Goal: Information Seeking & Learning: Find specific fact

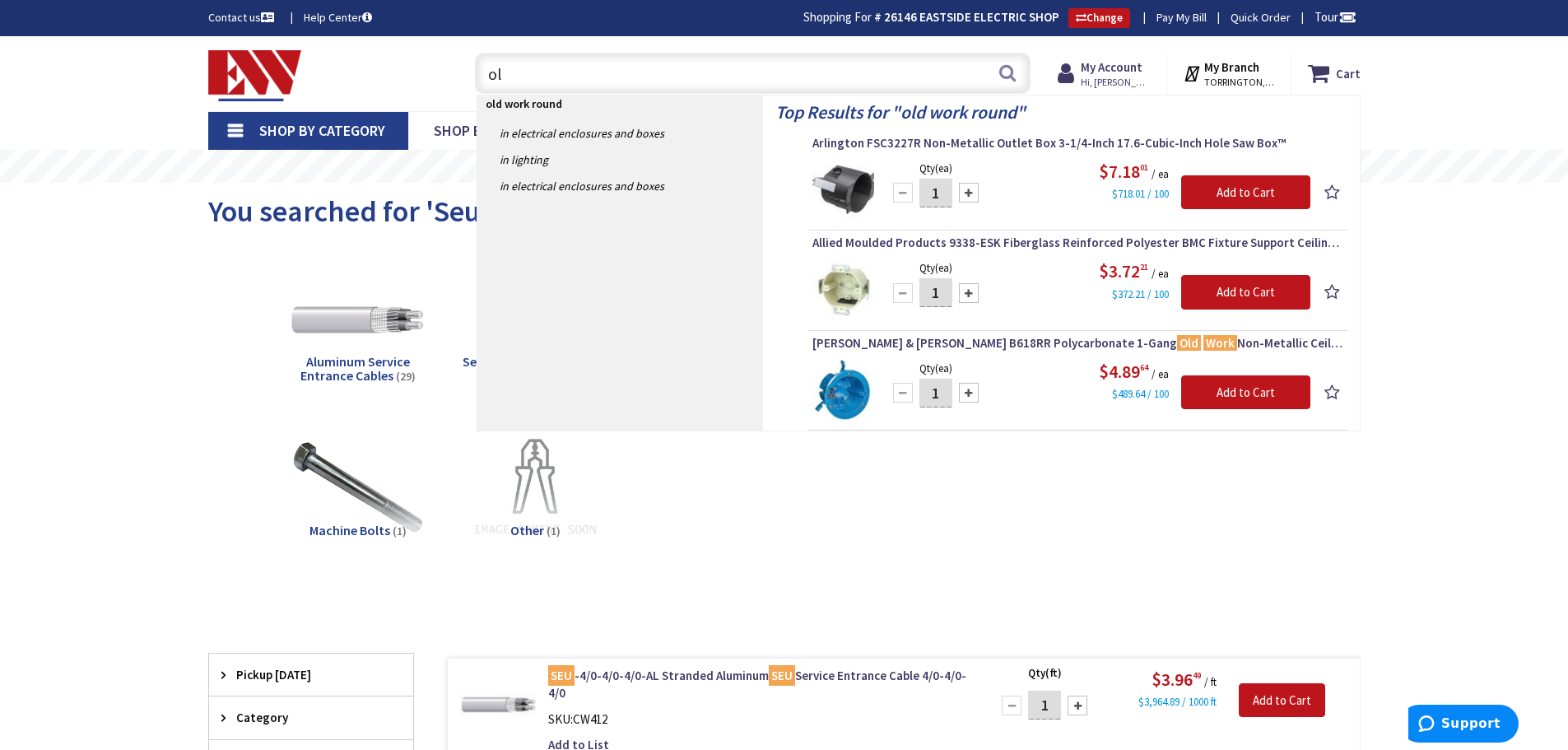
type input "o"
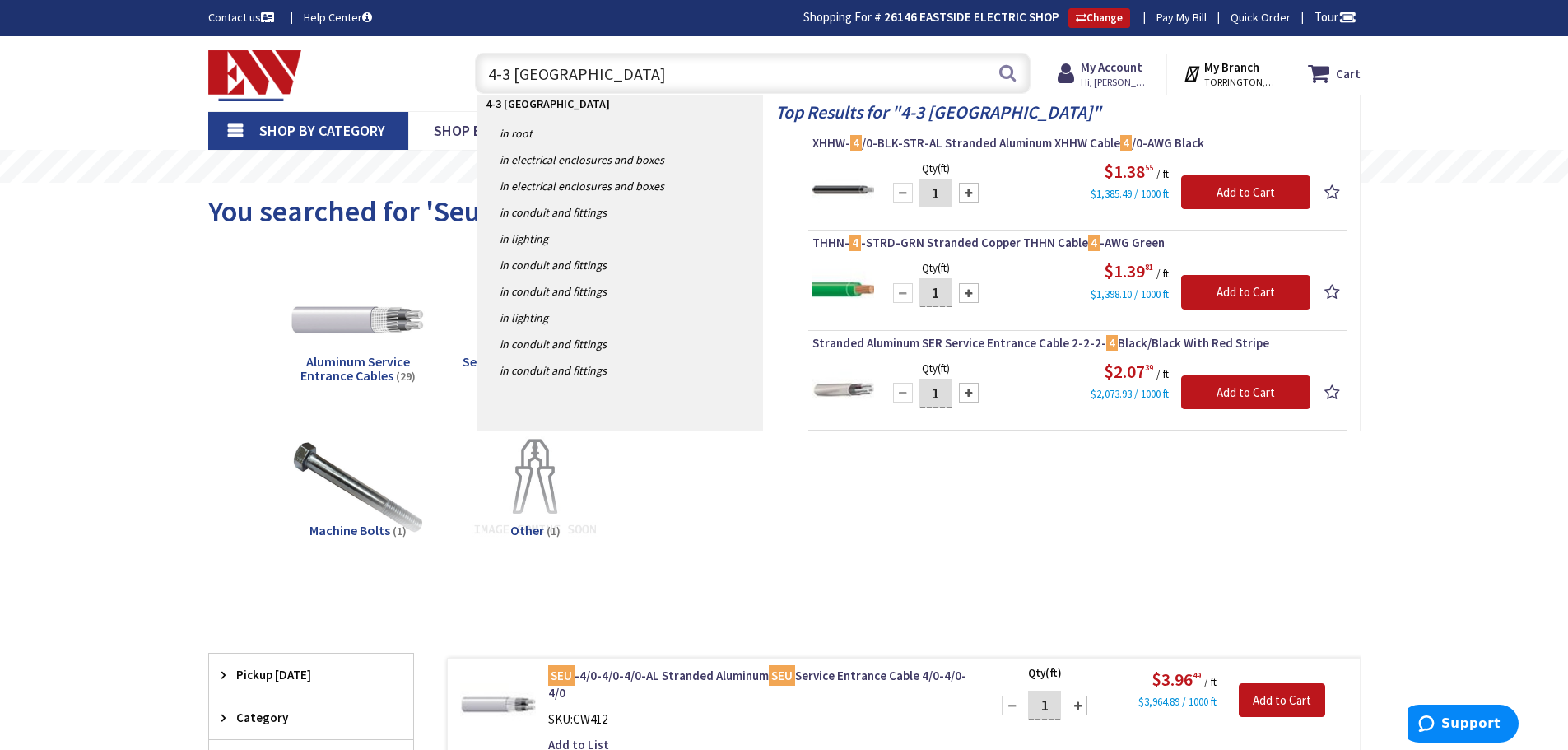
type input "4-3 romex"
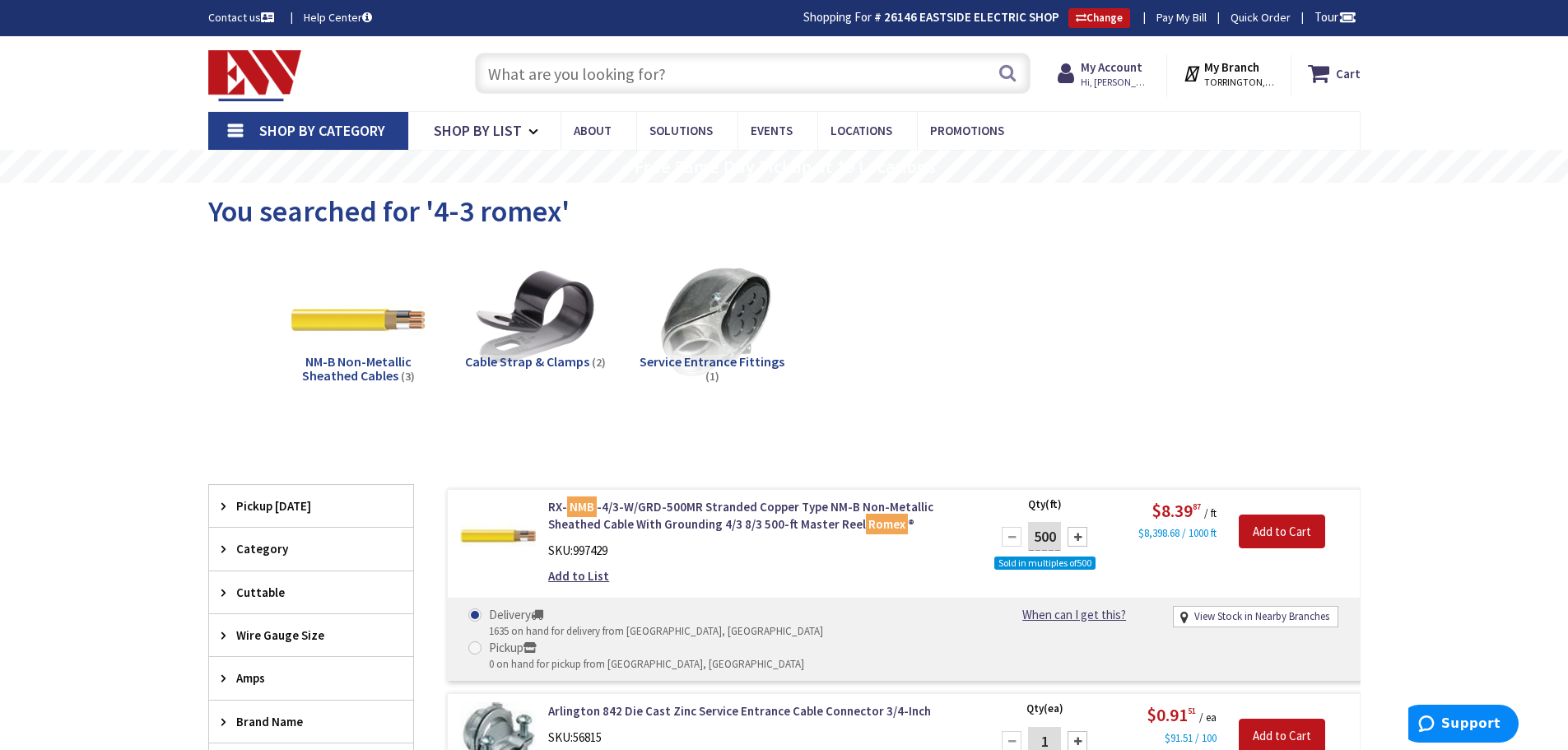
click at [637, 76] on input "text" at bounding box center [752, 73] width 555 height 41
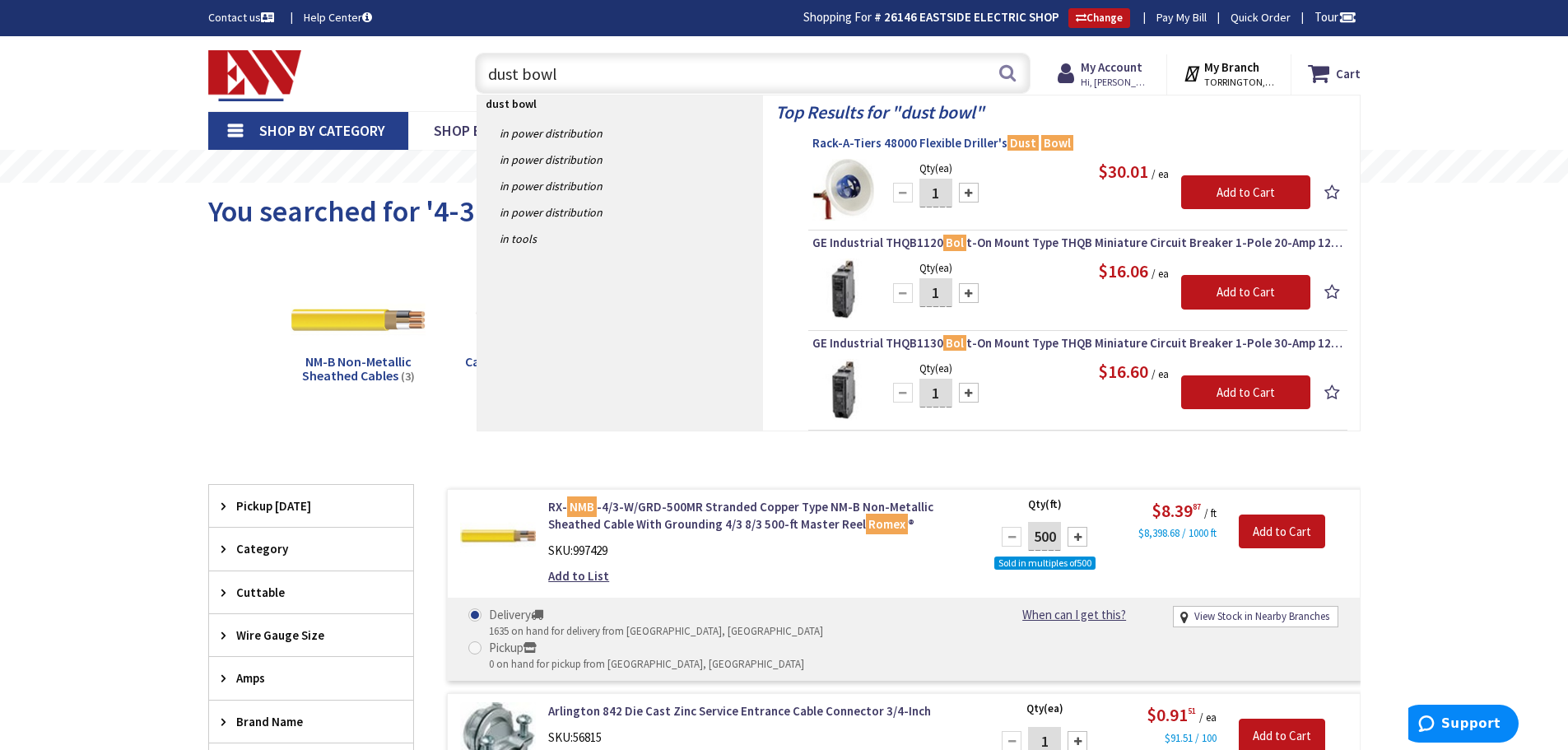
type input "dust bowl"
click at [917, 142] on span "Rack-A-Tiers 48000 Flexible Driller's Dust Bowl" at bounding box center [1078, 143] width 531 height 16
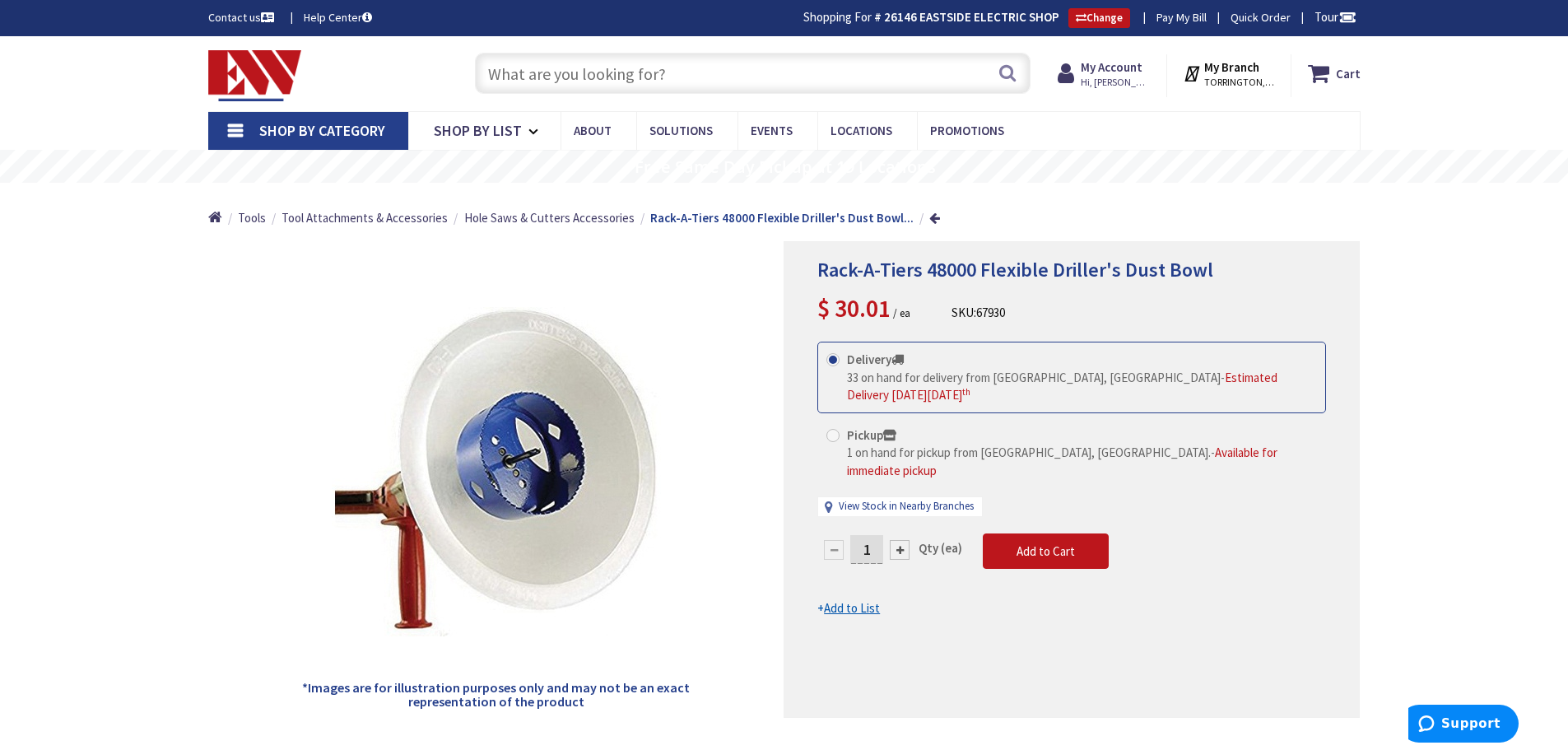
click at [525, 74] on input "text" at bounding box center [752, 73] width 555 height 41
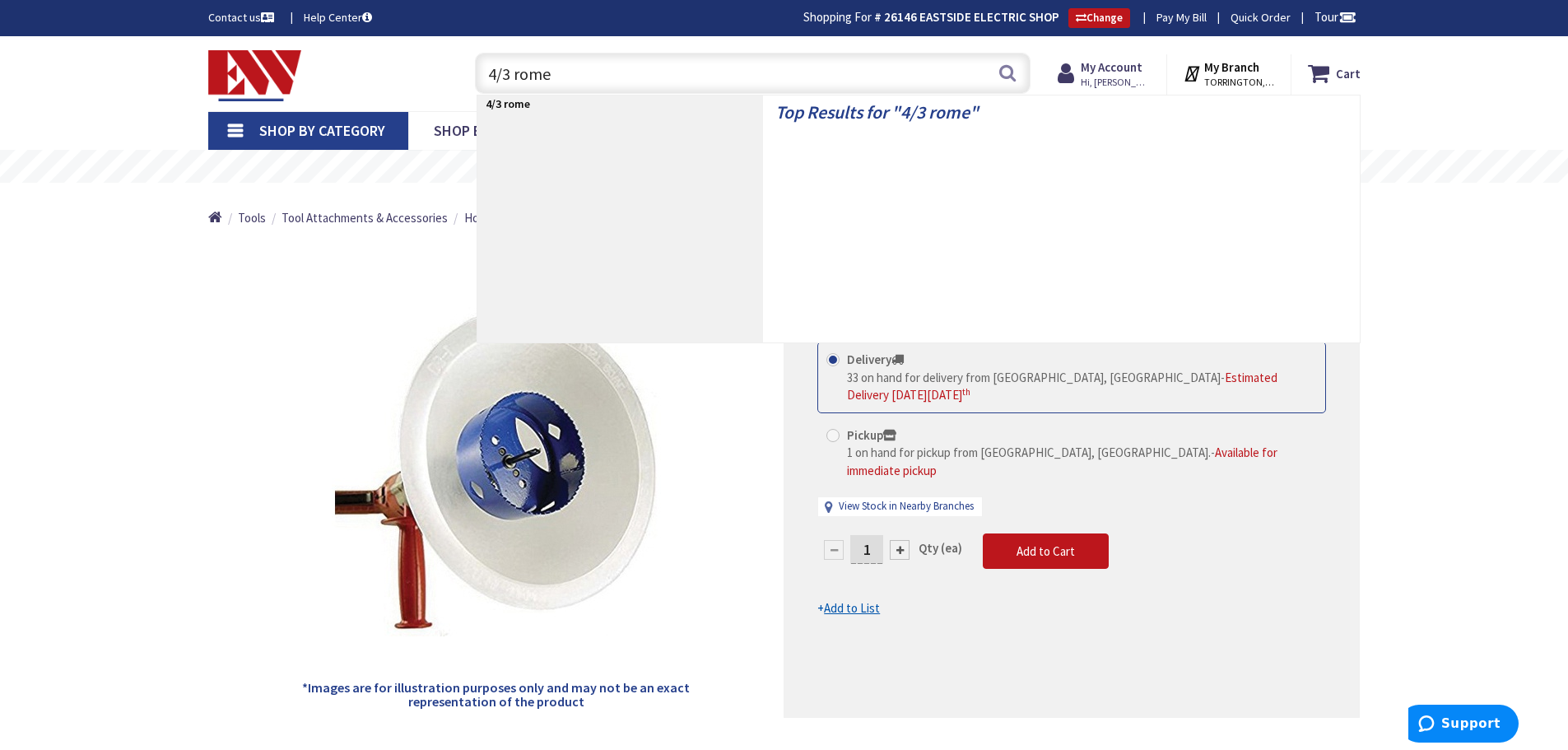
type input "4/3 romex"
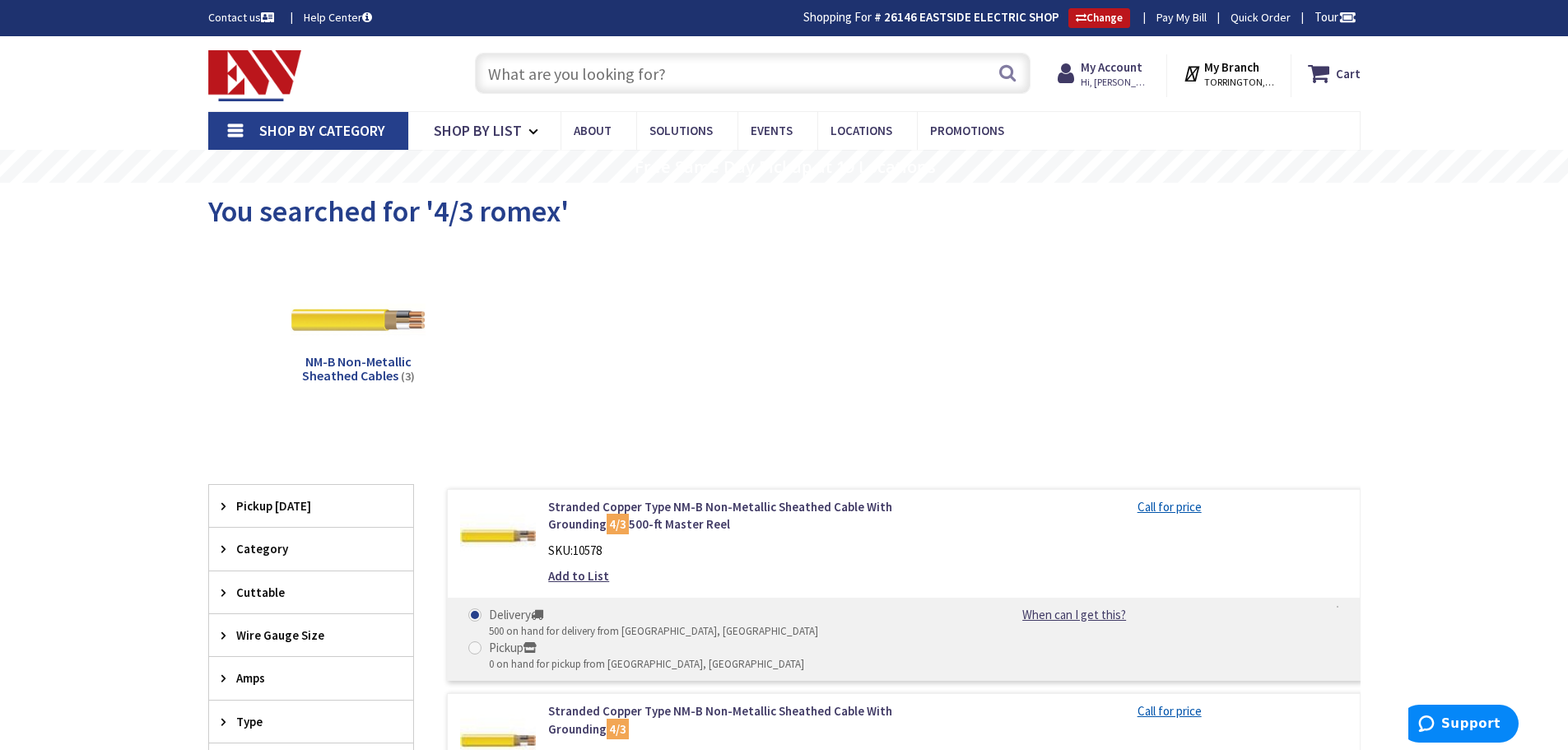
click at [544, 81] on input "text" at bounding box center [752, 73] width 555 height 41
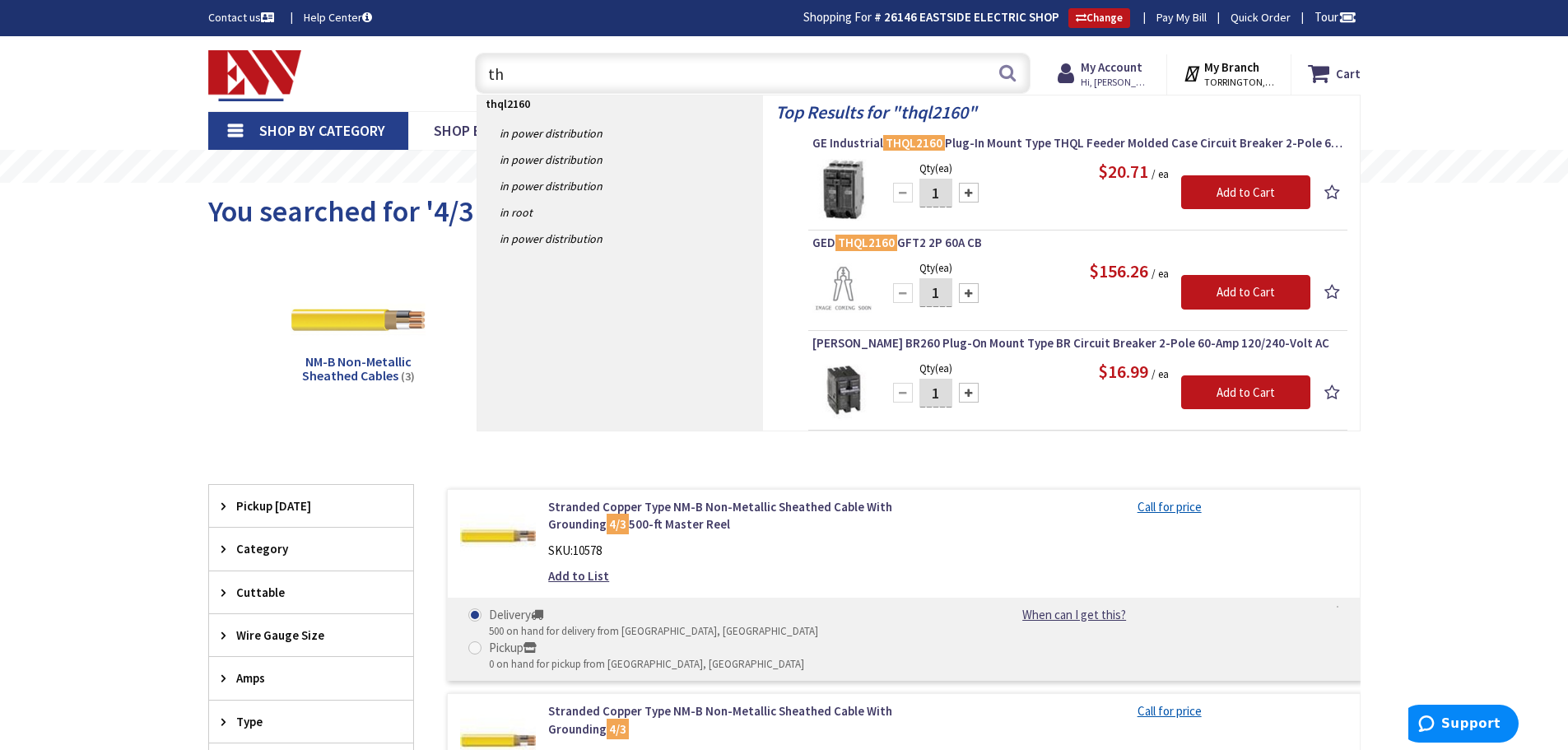
type input "t"
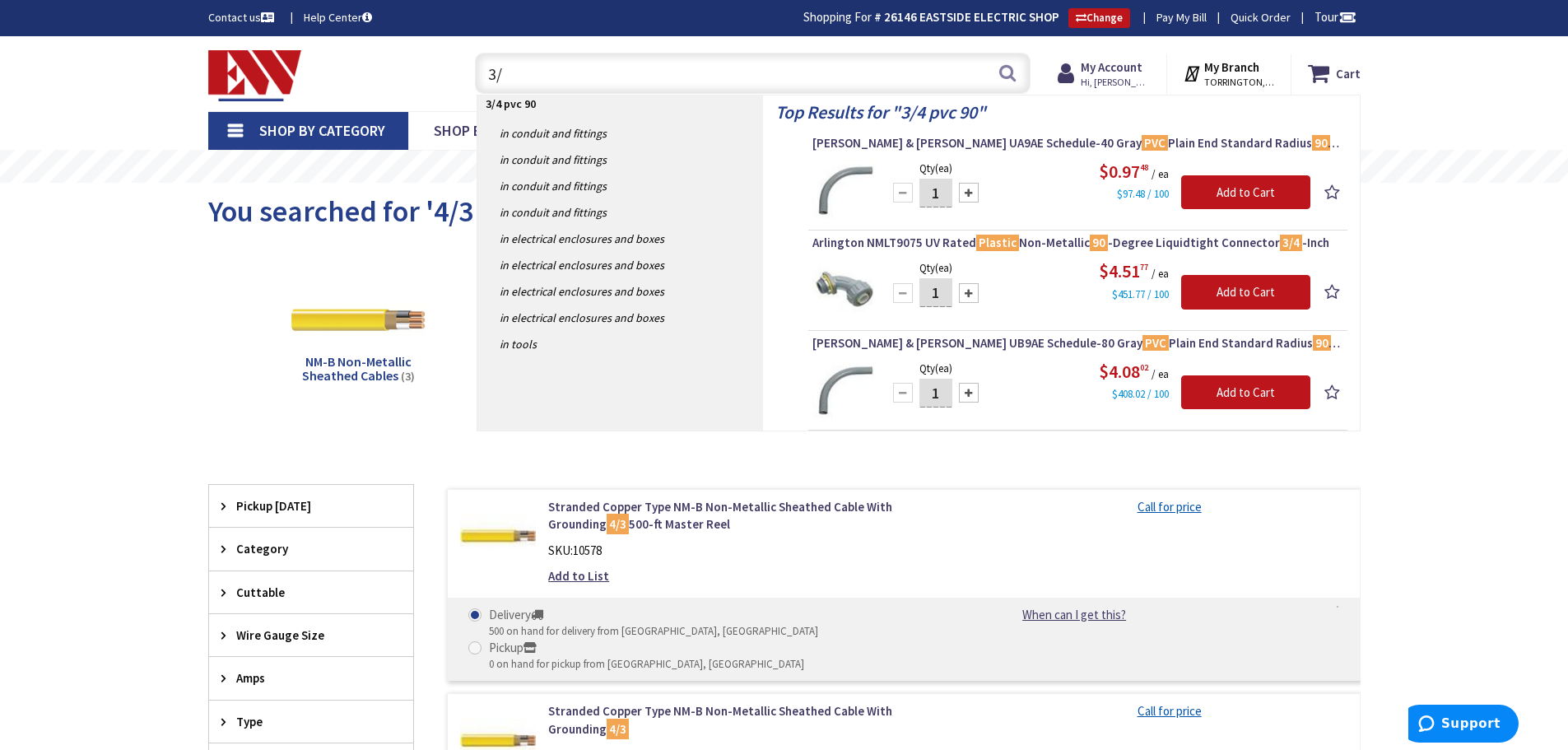
type input "3"
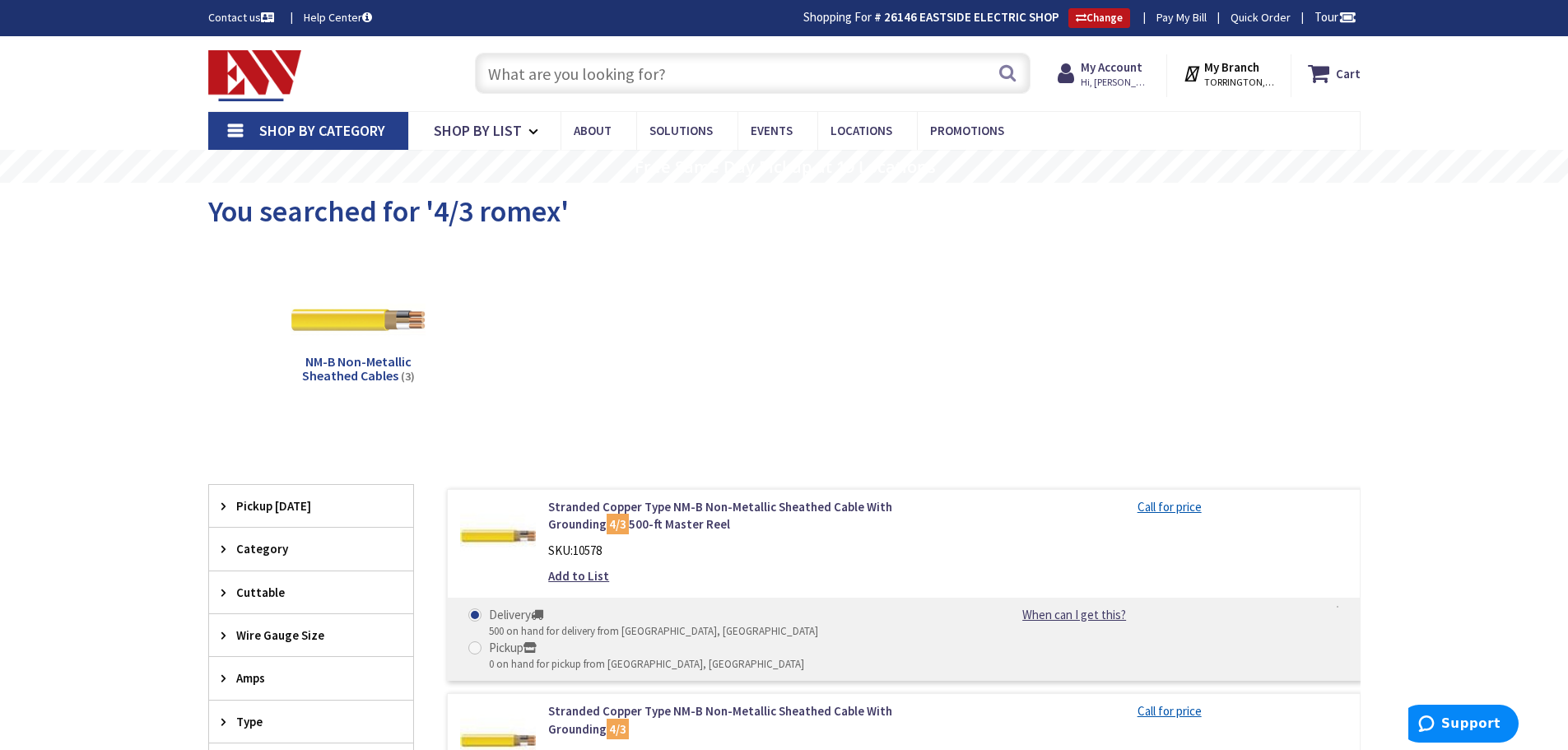
type input "4"
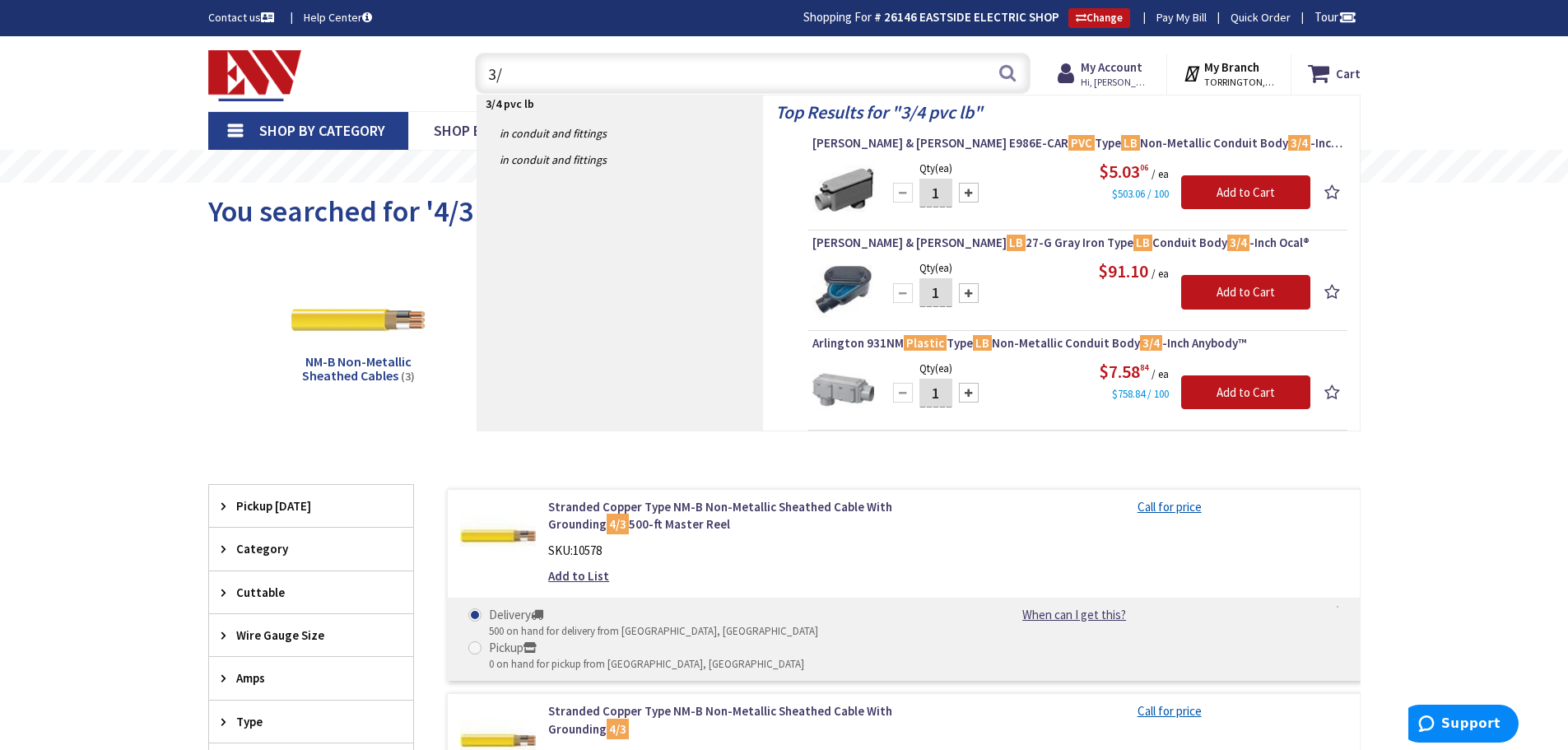
type input "3"
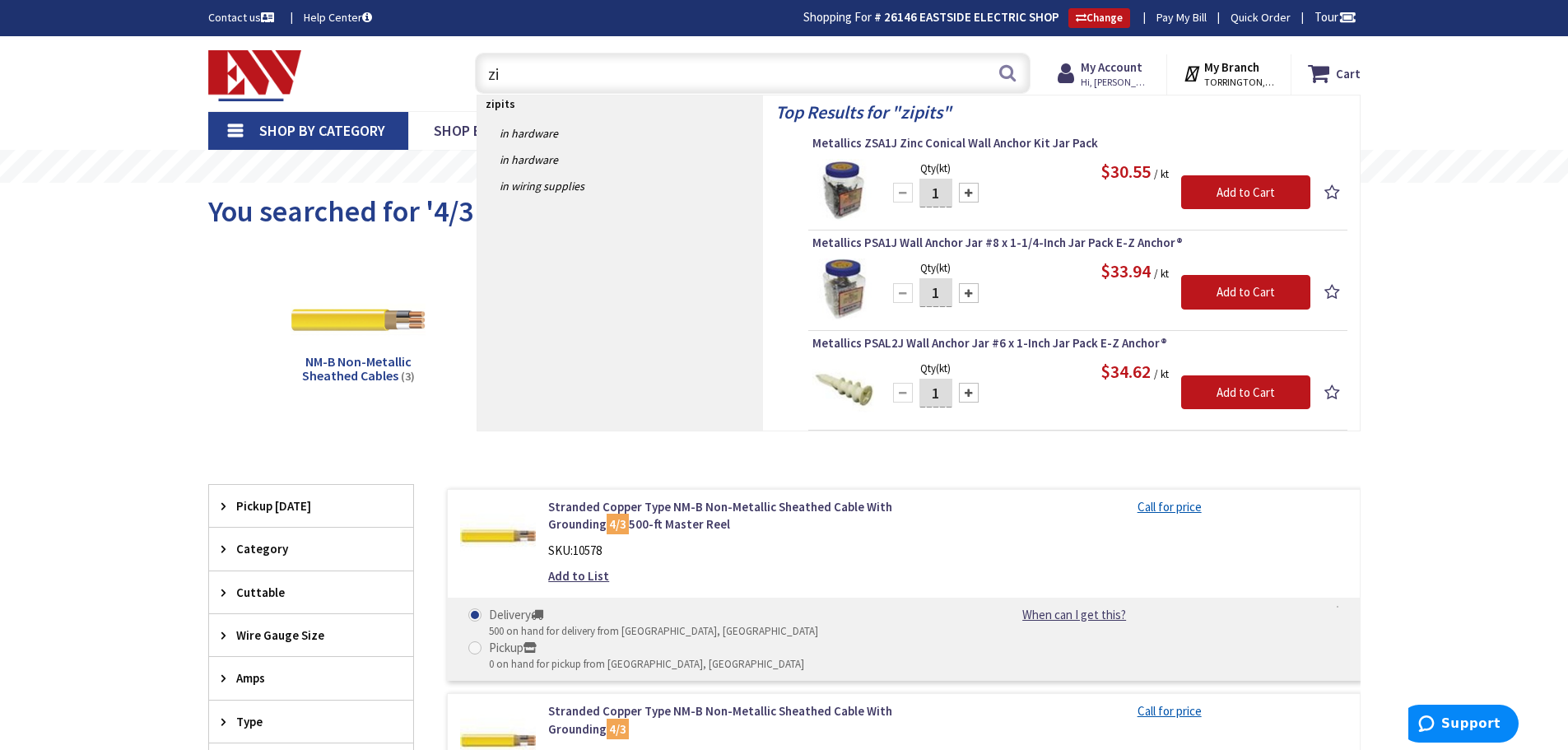
type input "z"
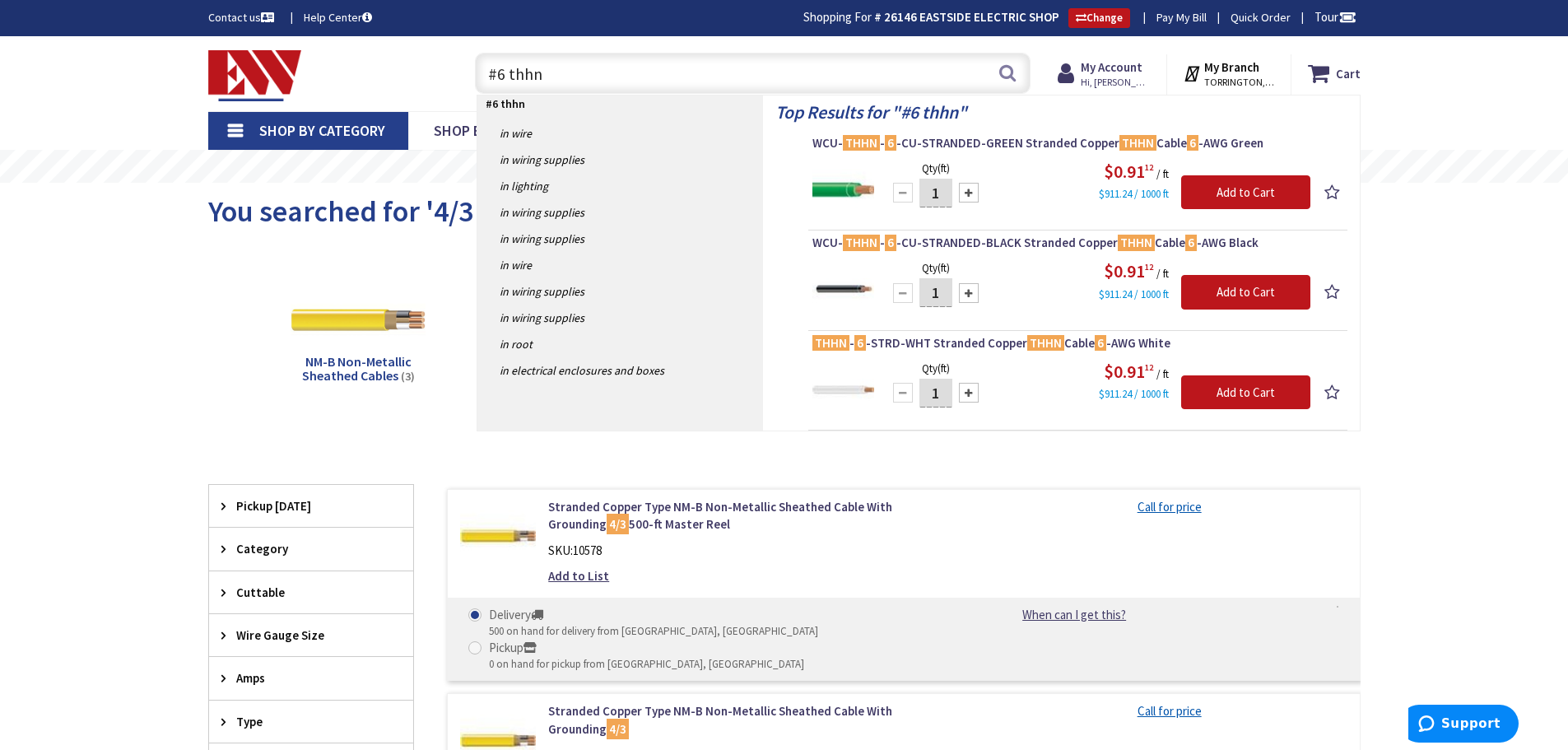
type input "#6 thhn"
